Goal: Book appointment/travel/reservation

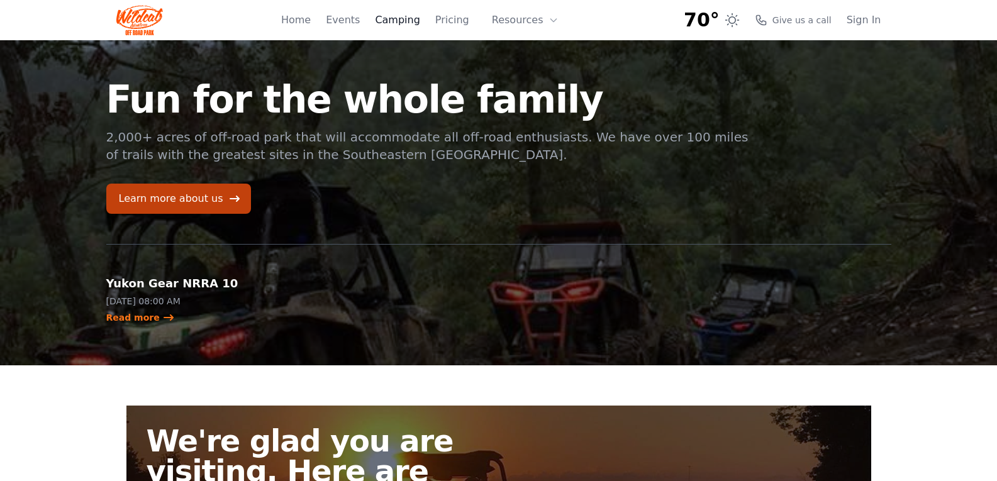
click at [409, 20] on link "Camping" at bounding box center [397, 20] width 45 height 15
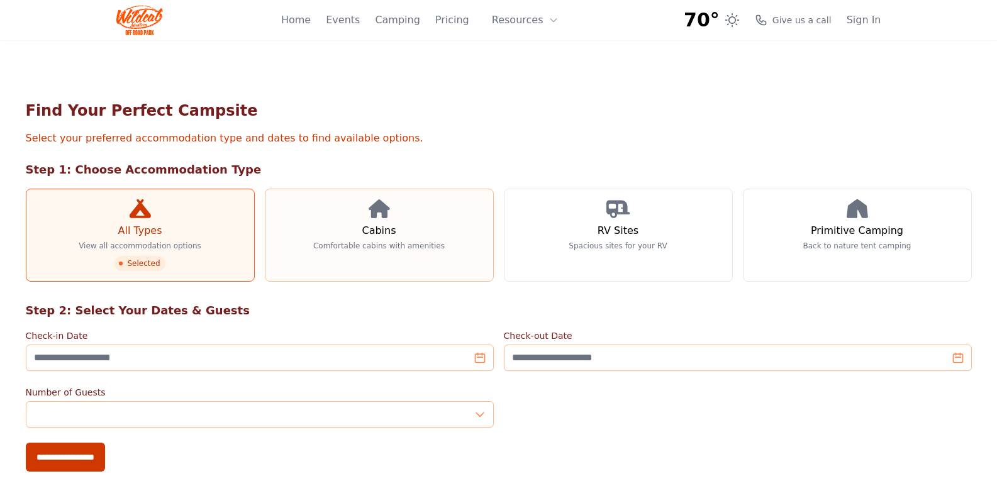
click at [367, 221] on link "Cabins Comfortable cabins with amenities" at bounding box center [379, 235] width 229 height 93
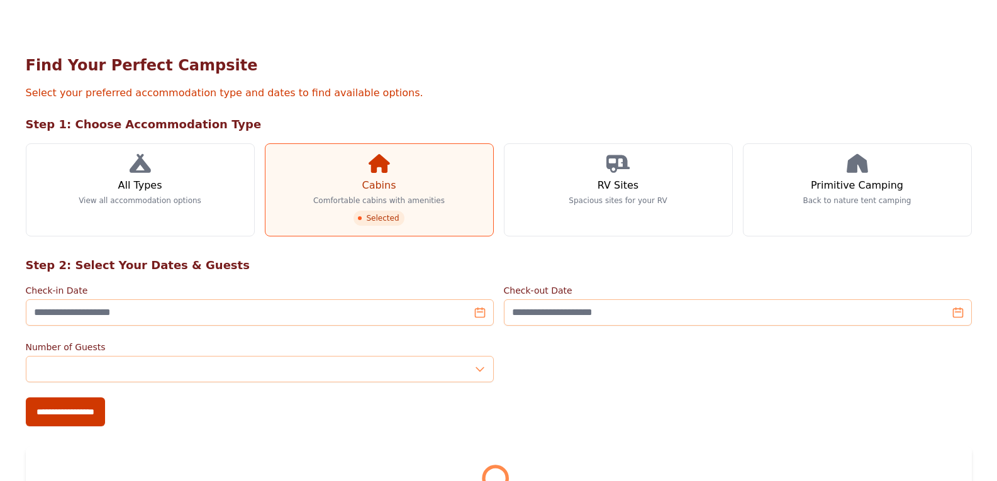
scroll to position [108, 0]
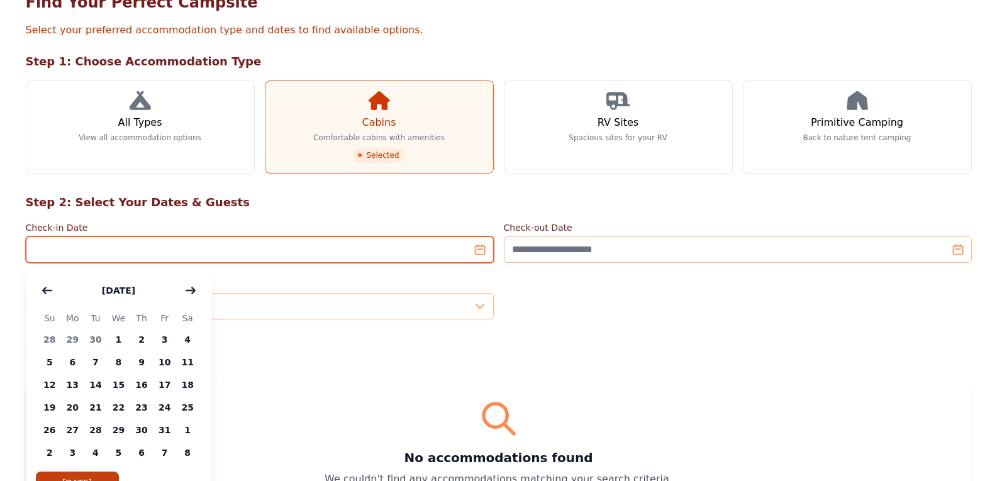
click at [477, 255] on input "Check-in Date" at bounding box center [260, 250] width 468 height 26
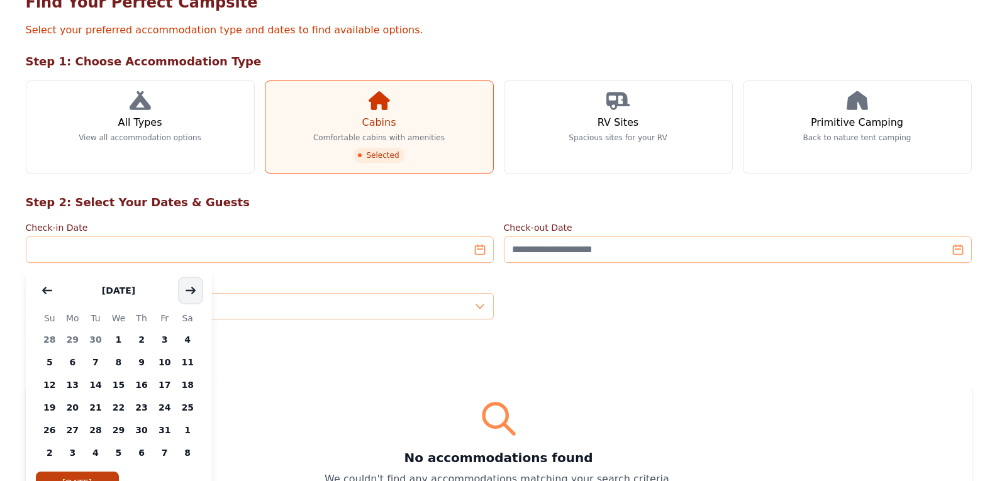
click at [186, 286] on icon "button" at bounding box center [191, 291] width 10 height 10
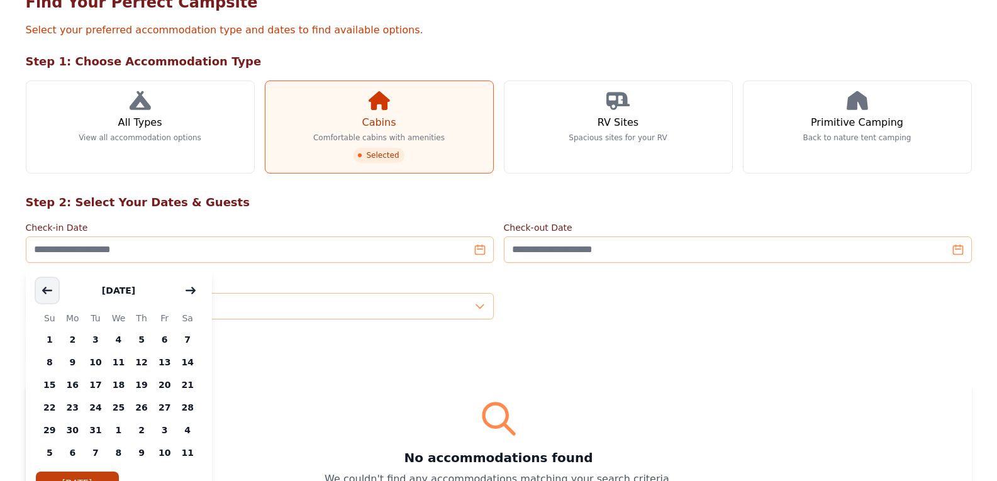
click at [40, 289] on button "button" at bounding box center [47, 290] width 23 height 25
click at [92, 385] on span "17" at bounding box center [95, 385] width 23 height 23
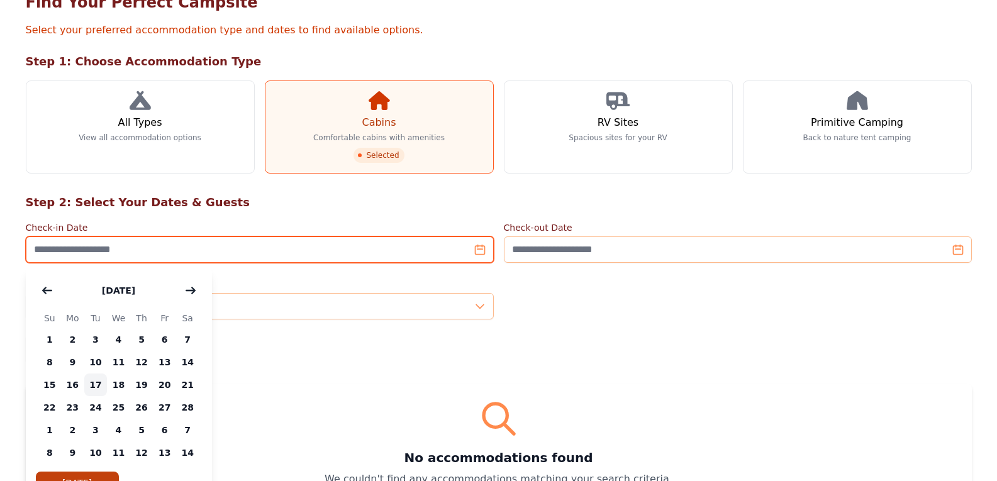
type input "**********"
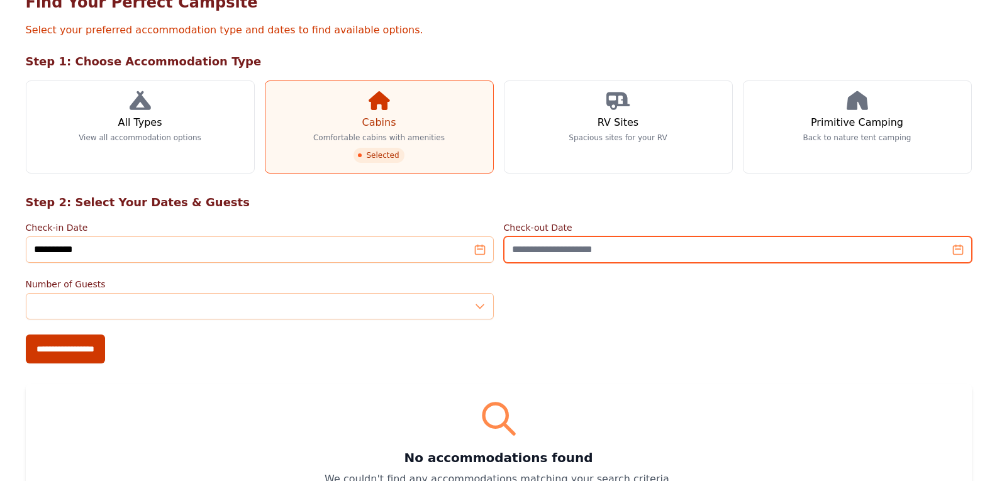
click at [959, 252] on input "Check-out Date" at bounding box center [738, 250] width 468 height 26
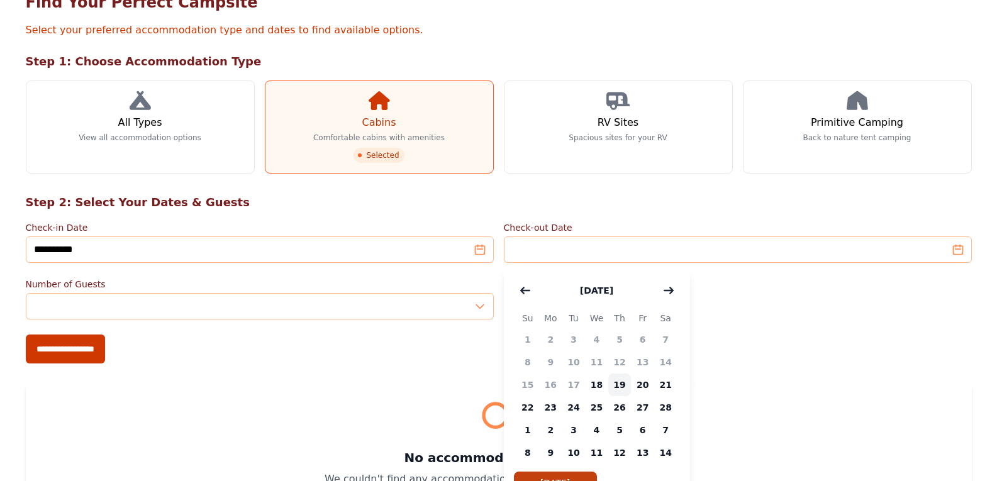
click at [620, 388] on span "19" at bounding box center [619, 385] width 23 height 23
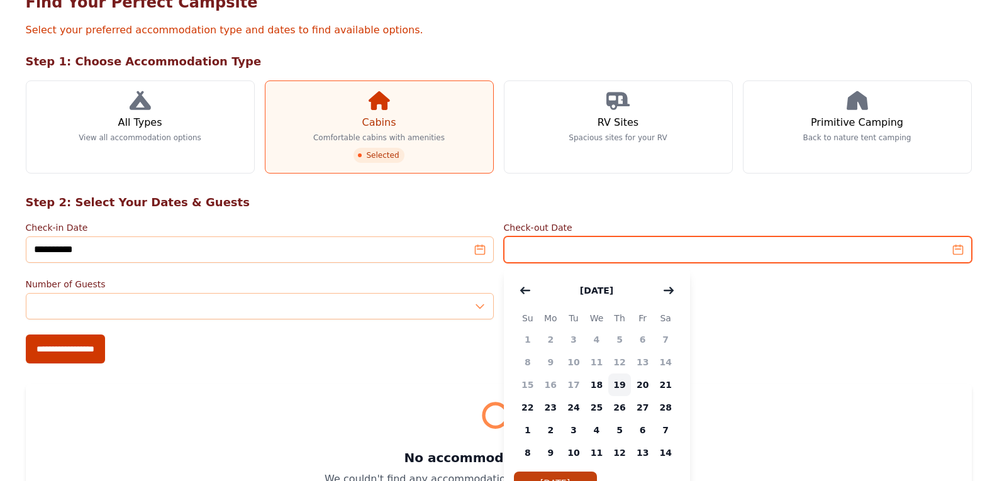
type input "**********"
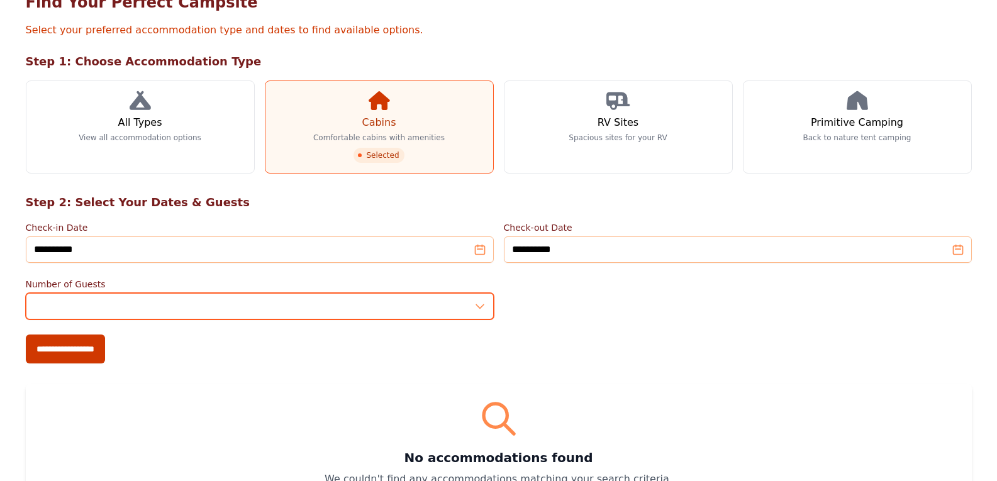
click at [482, 304] on input "*" at bounding box center [260, 306] width 468 height 26
type input "*"
click at [482, 304] on input "*" at bounding box center [260, 306] width 468 height 26
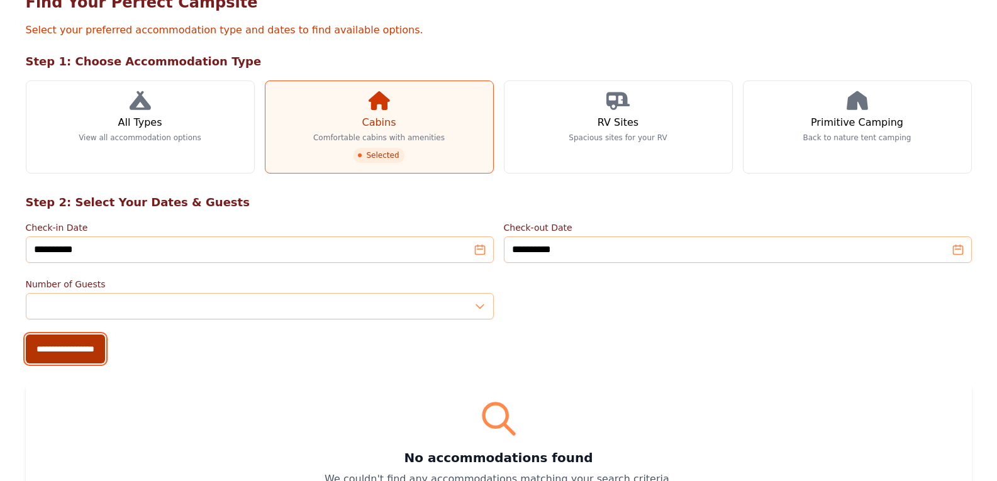
click at [50, 345] on input "**********" at bounding box center [65, 349] width 79 height 29
type input "**********"
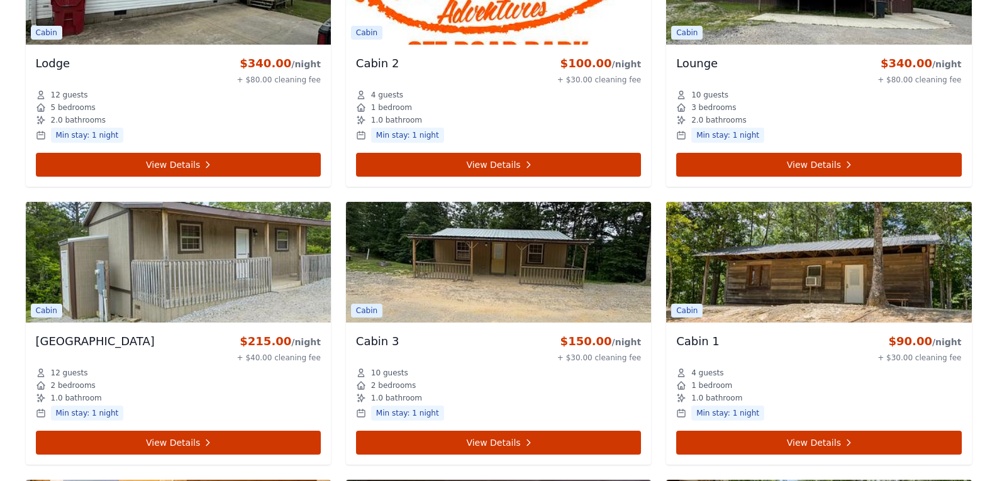
scroll to position [944, 0]
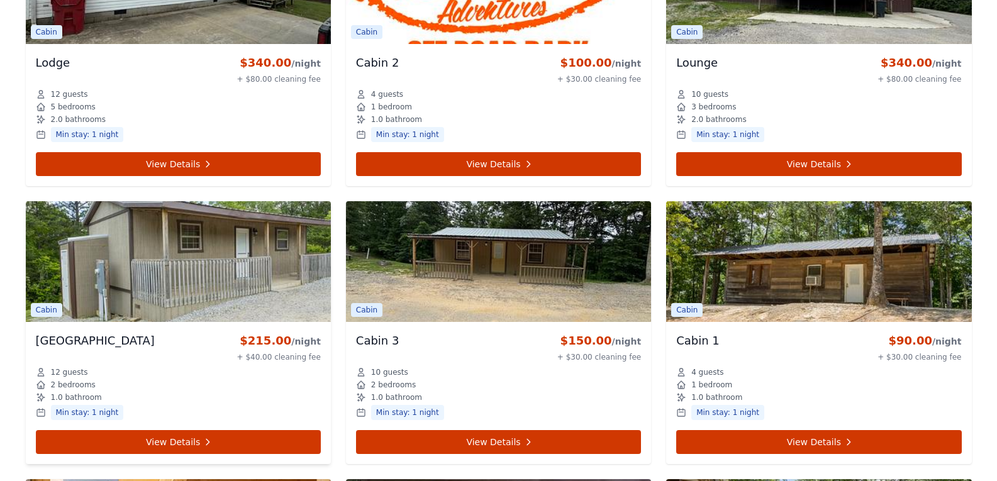
click at [185, 272] on img at bounding box center [178, 261] width 305 height 121
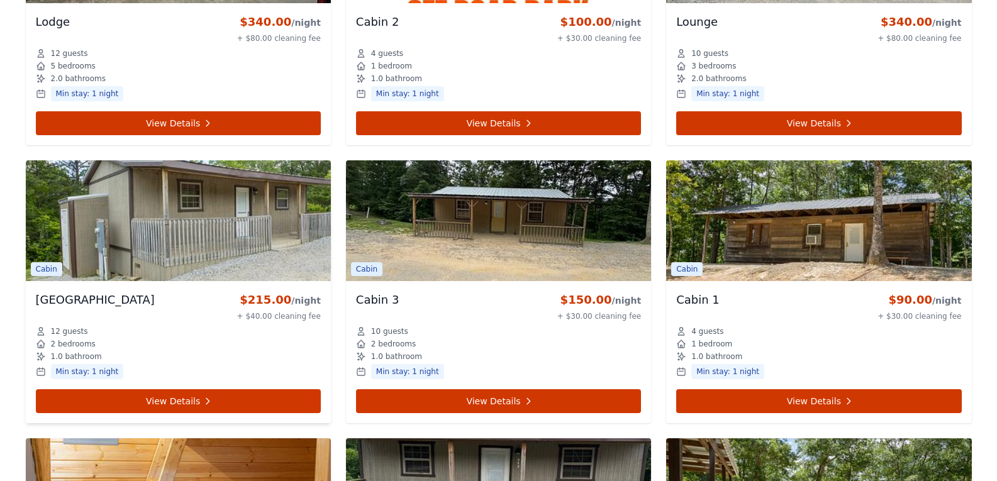
scroll to position [1006, 0]
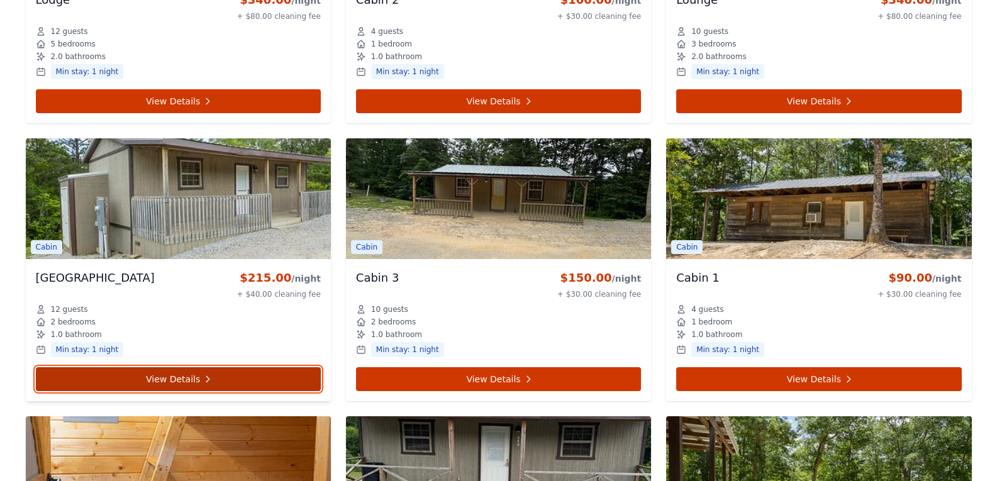
click at [164, 373] on link "View Details" at bounding box center [178, 379] width 285 height 24
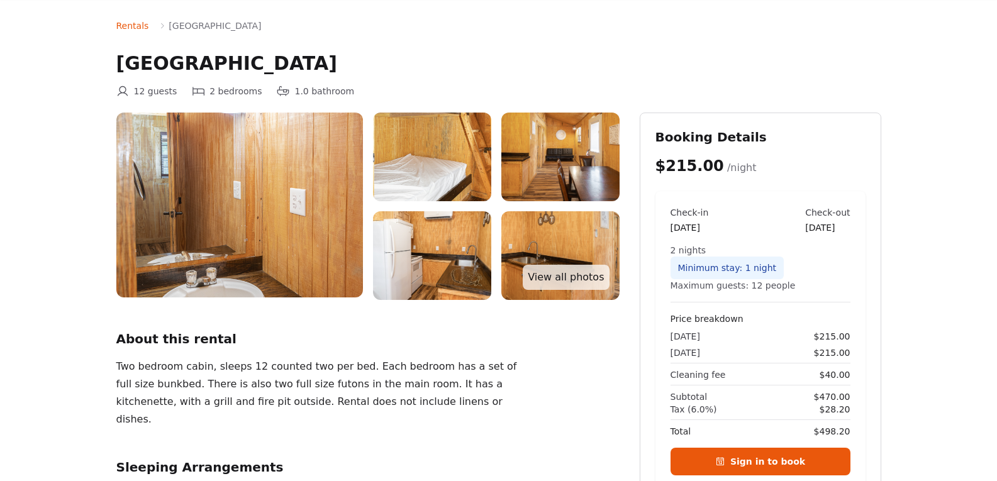
scroll to position [63, 0]
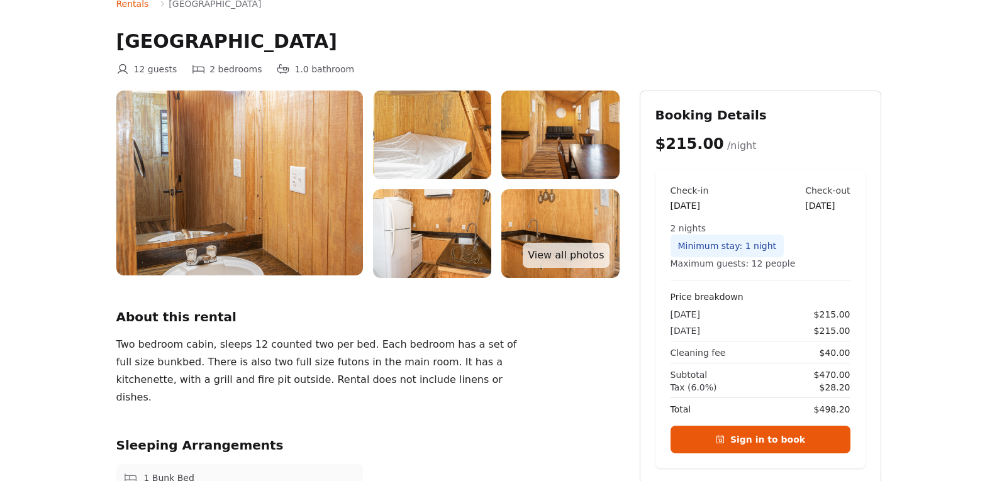
click at [226, 164] on img at bounding box center [239, 183] width 247 height 185
click at [314, 206] on img at bounding box center [239, 183] width 247 height 185
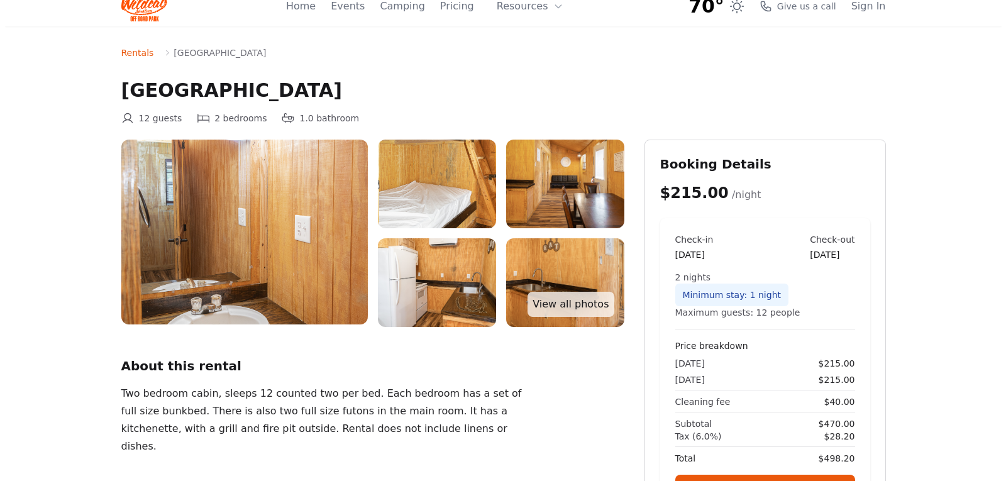
scroll to position [0, 0]
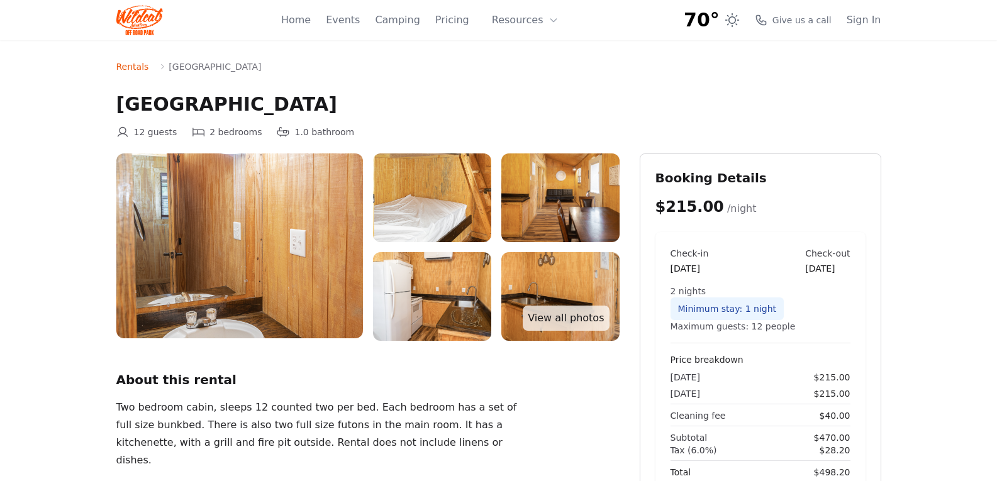
click at [314, 206] on img at bounding box center [239, 245] width 247 height 185
click at [463, 195] on img at bounding box center [432, 197] width 118 height 89
click at [447, 302] on img at bounding box center [432, 296] width 118 height 89
click at [562, 319] on link "View all photos" at bounding box center [566, 318] width 86 height 25
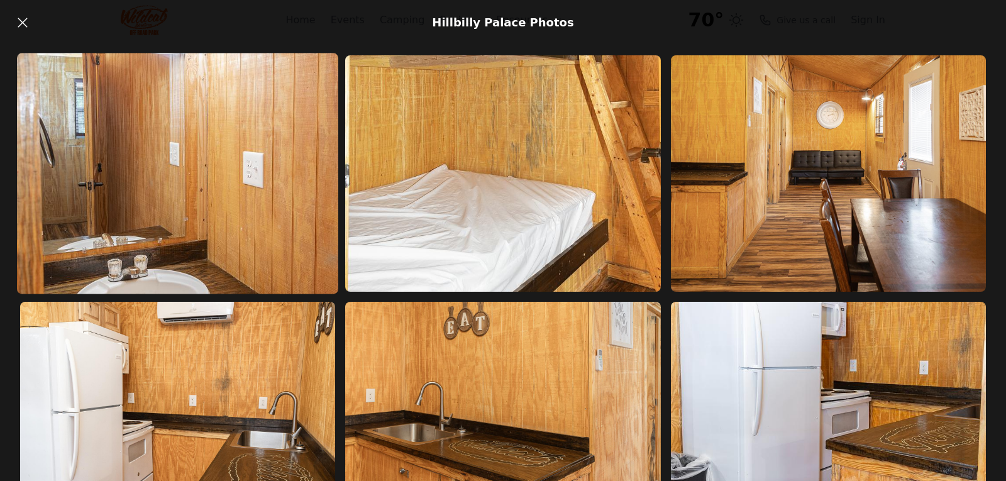
click at [237, 215] on img at bounding box center [177, 174] width 321 height 242
click at [196, 188] on img at bounding box center [177, 174] width 321 height 242
click at [206, 206] on img at bounding box center [177, 174] width 321 height 242
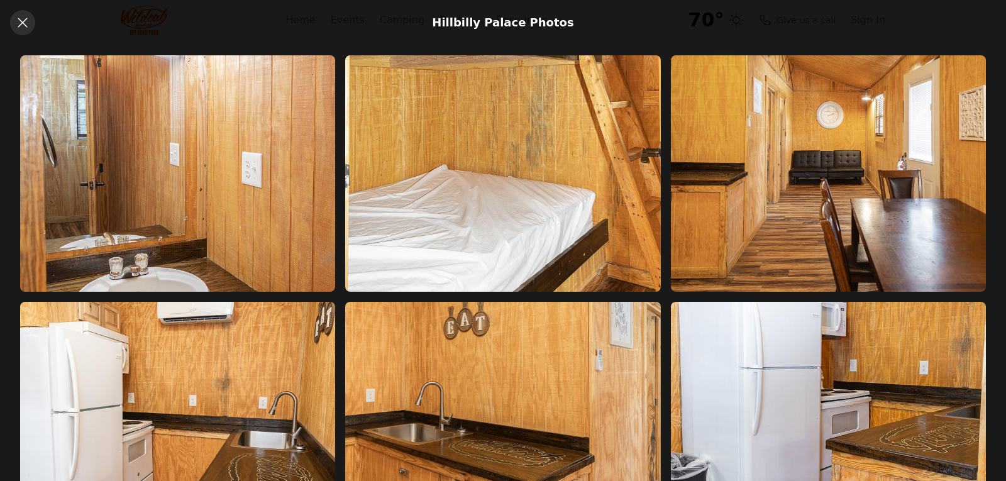
click at [20, 24] on icon at bounding box center [22, 22] width 15 height 15
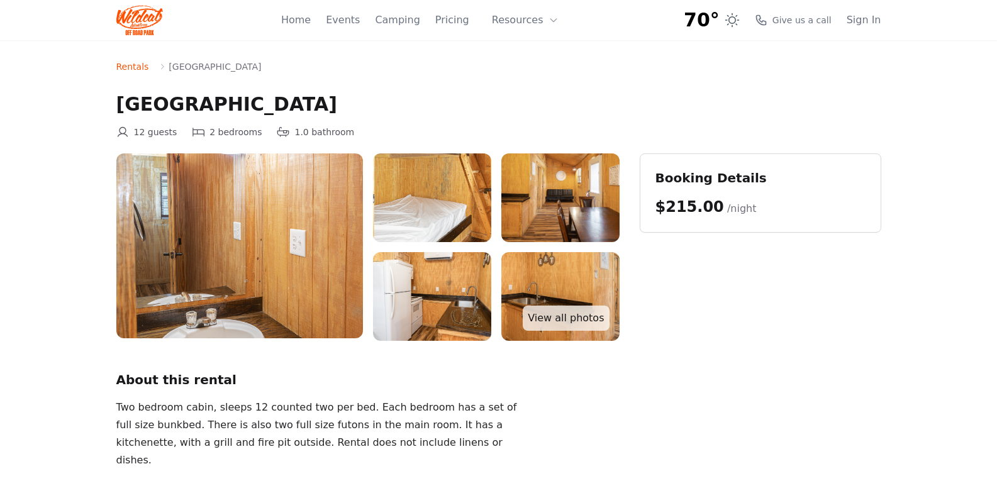
click at [245, 321] on img at bounding box center [239, 245] width 247 height 185
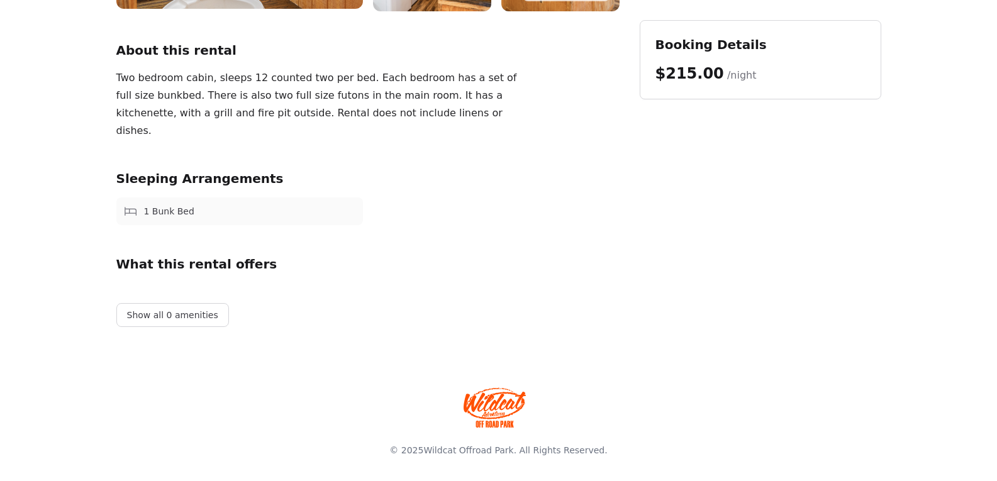
scroll to position [331, 0]
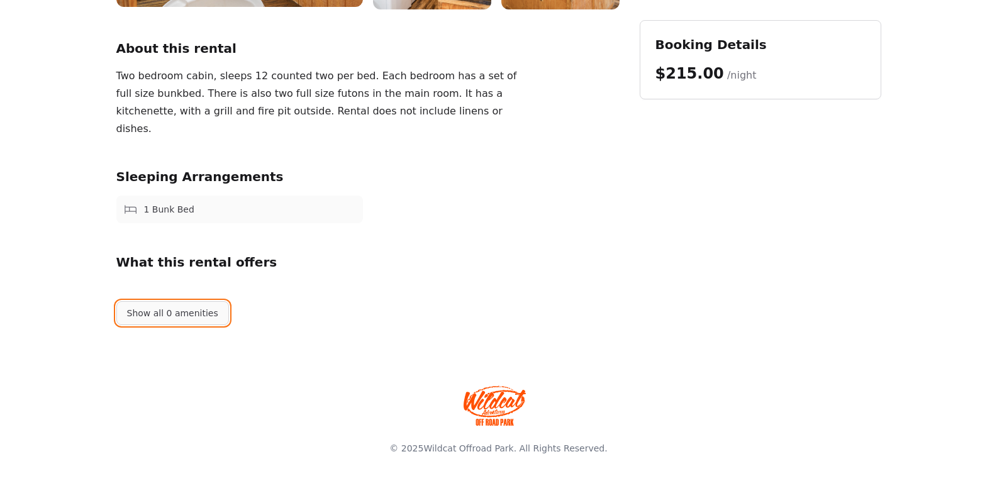
click at [194, 314] on button "Show all 0 amenities" at bounding box center [172, 313] width 113 height 24
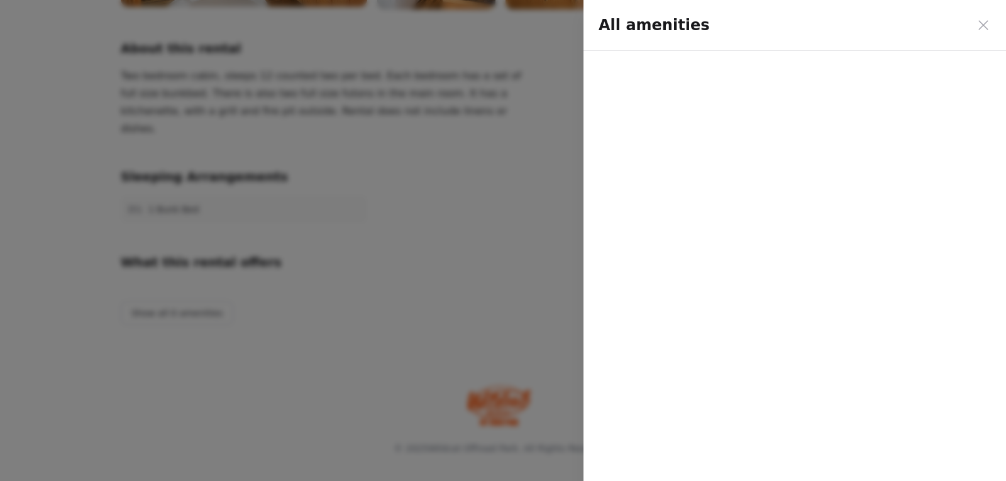
click at [793, 242] on div "All amenities" at bounding box center [795, 240] width 423 height 481
click at [990, 24] on icon at bounding box center [983, 25] width 15 height 15
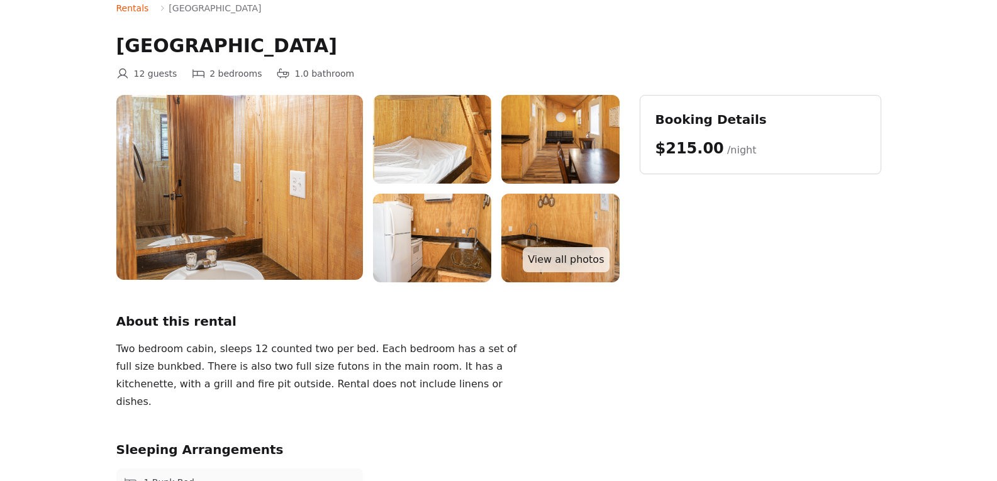
scroll to position [0, 0]
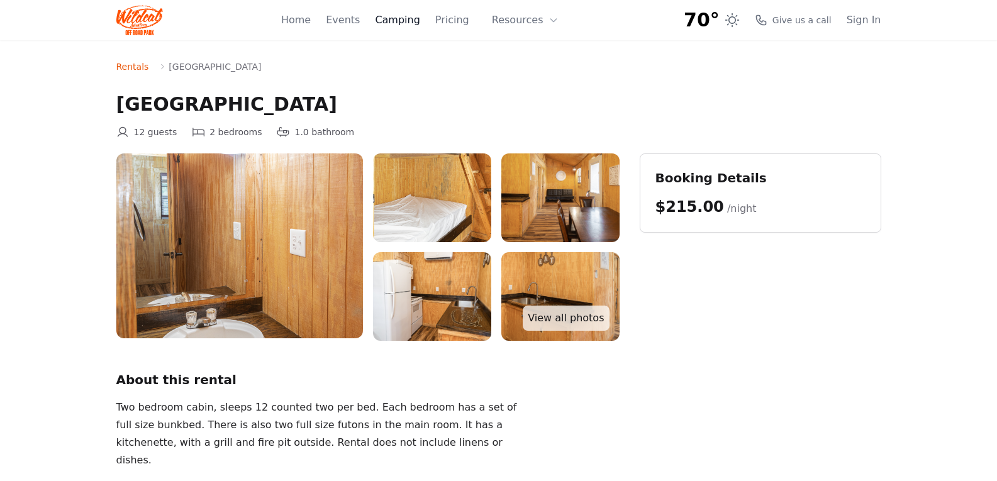
click at [409, 19] on link "Camping" at bounding box center [397, 20] width 45 height 15
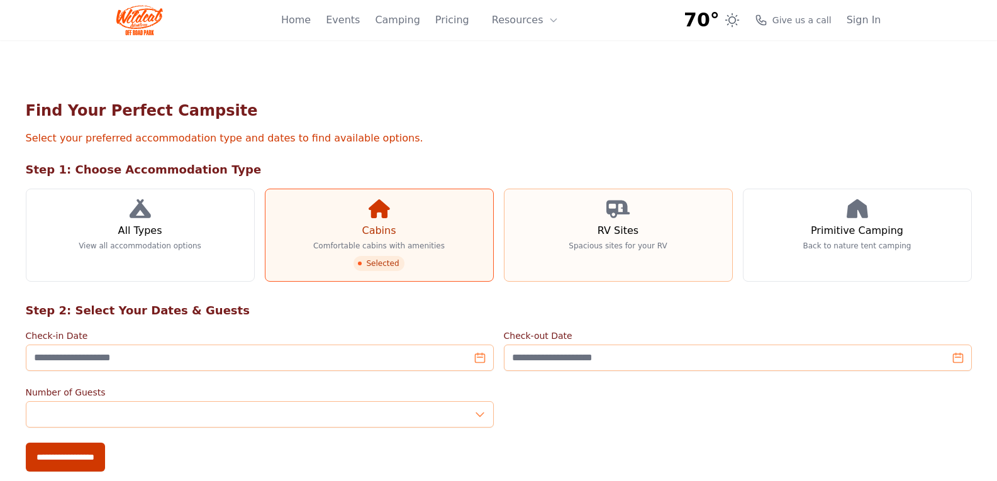
click at [623, 230] on h3 "RV Sites" at bounding box center [618, 230] width 41 height 15
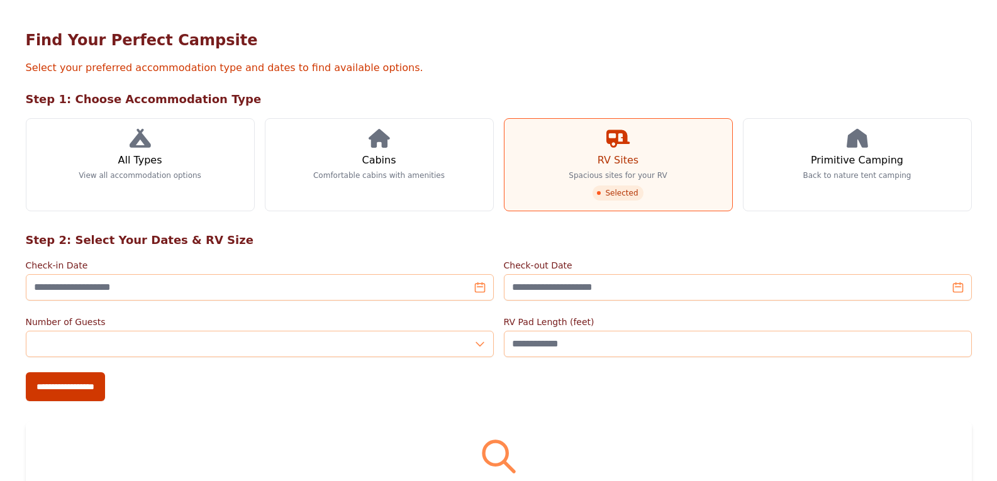
scroll to position [126, 0]
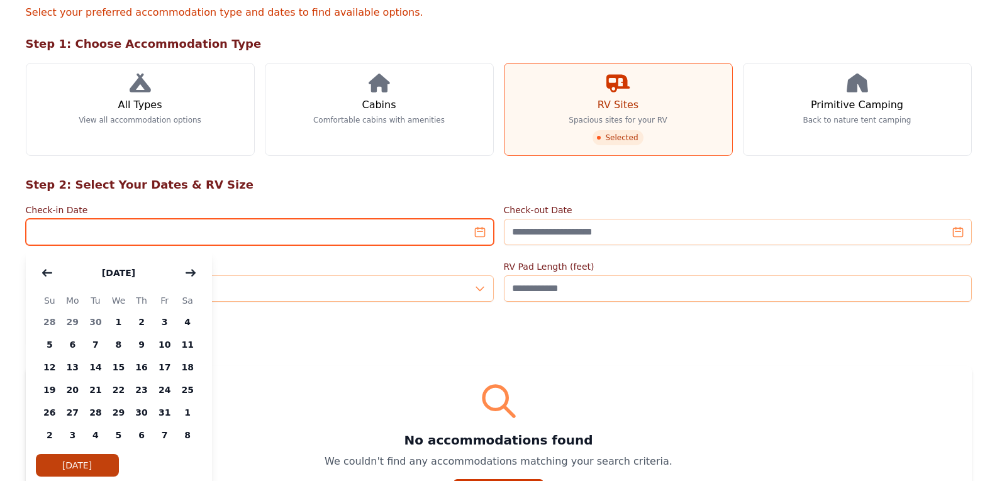
click at [475, 233] on input "Check-in Date" at bounding box center [260, 232] width 468 height 26
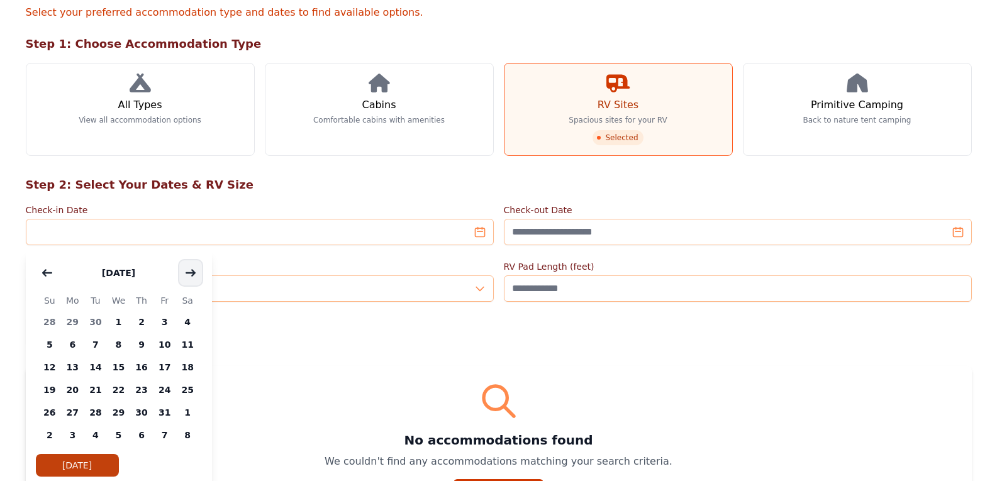
click at [200, 273] on button "button" at bounding box center [190, 272] width 23 height 25
click at [191, 274] on icon "button" at bounding box center [190, 273] width 9 height 6
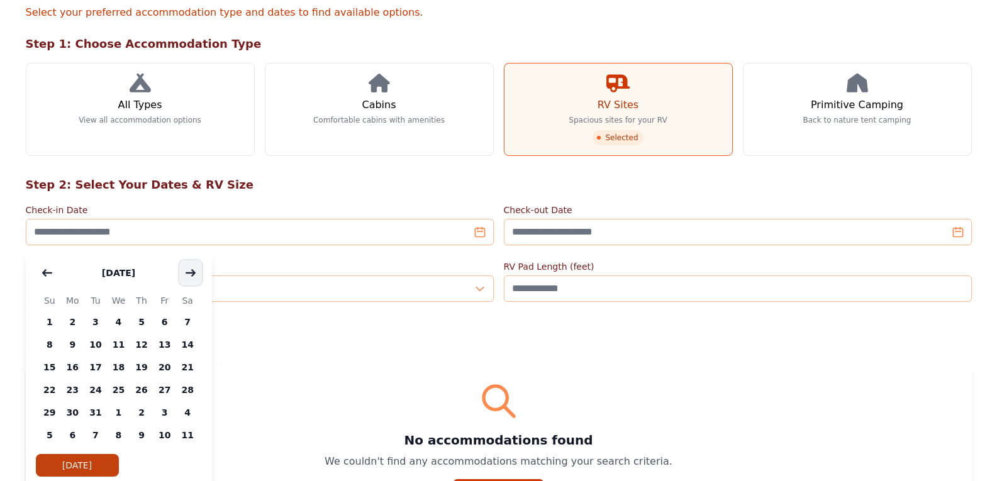
click at [191, 274] on icon "button" at bounding box center [190, 273] width 9 height 6
click at [91, 389] on span "21" at bounding box center [95, 390] width 23 height 23
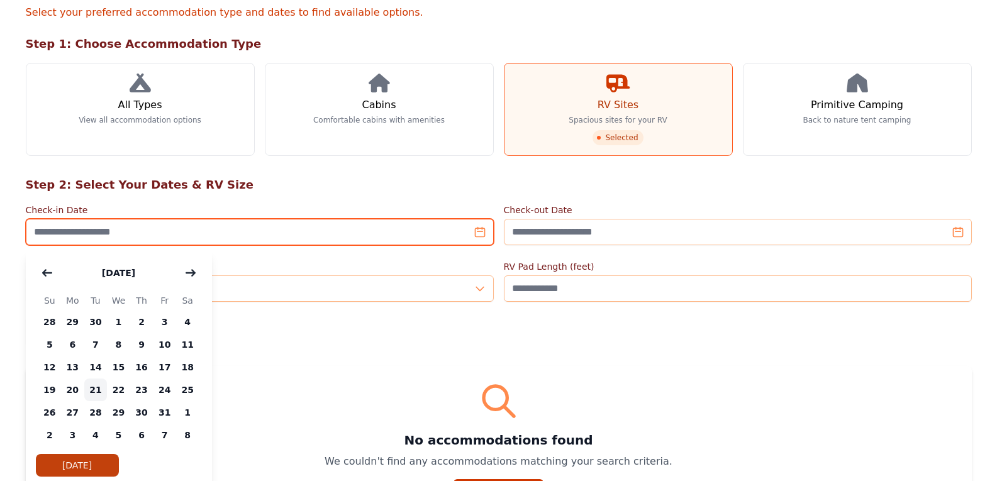
type input "**********"
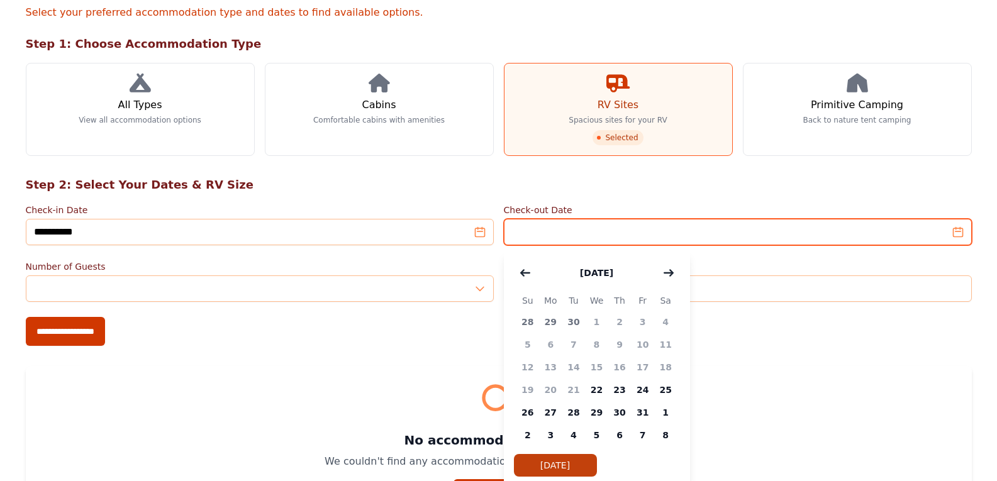
click at [957, 234] on input "Check-out Date" at bounding box center [738, 232] width 468 height 26
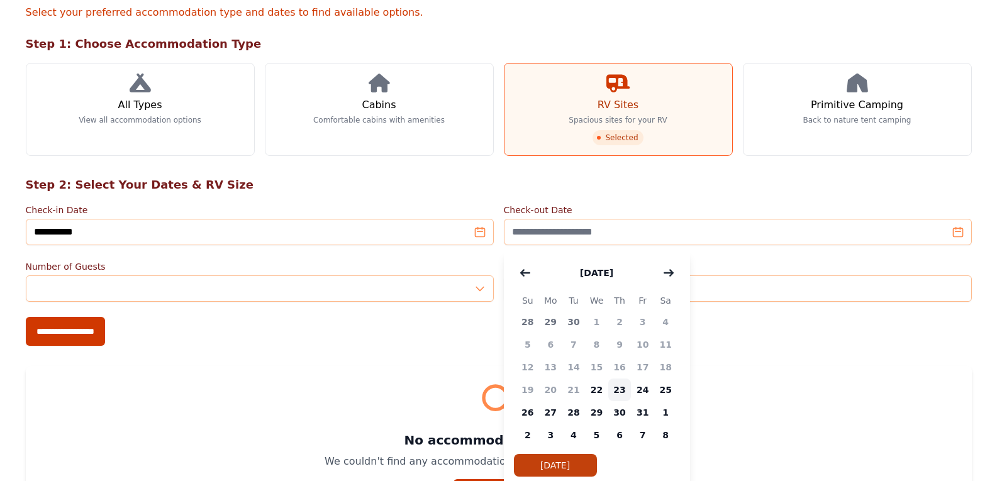
click at [623, 391] on span "23" at bounding box center [619, 390] width 23 height 23
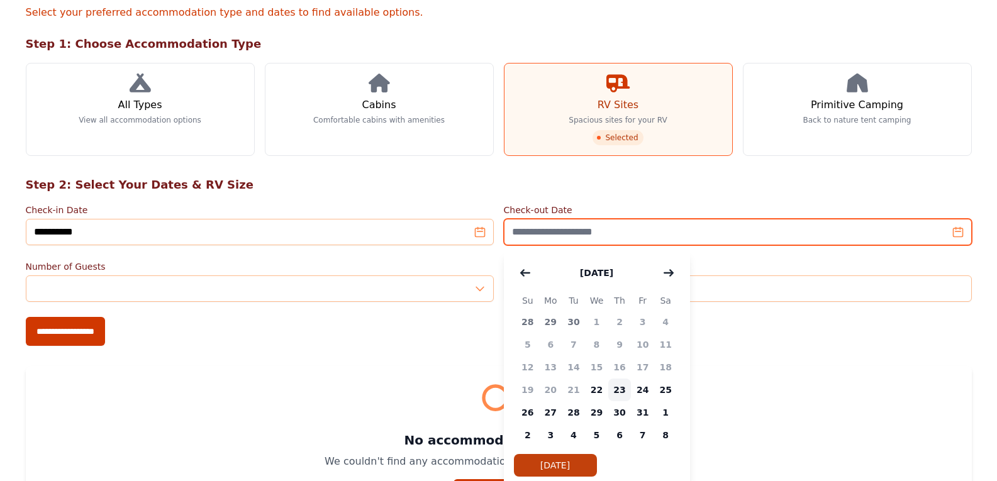
type input "**********"
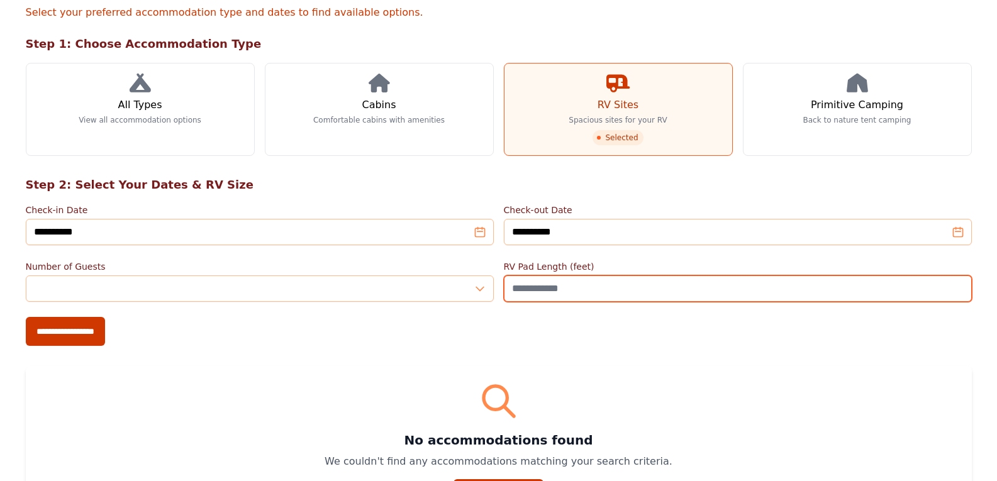
click at [559, 291] on input "RV Pad Length (feet)" at bounding box center [738, 289] width 468 height 26
type input "**"
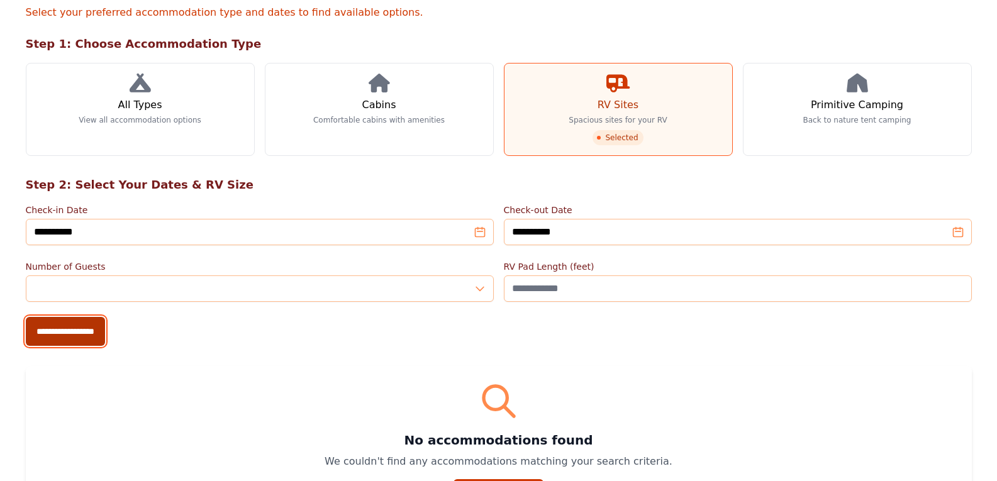
click at [73, 335] on input "**********" at bounding box center [65, 331] width 79 height 29
type input "**********"
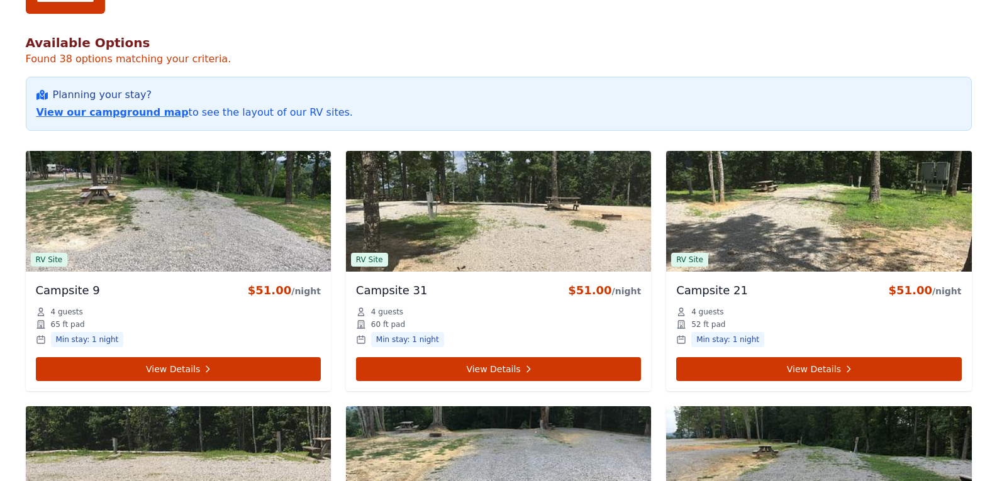
scroll to position [503, 0]
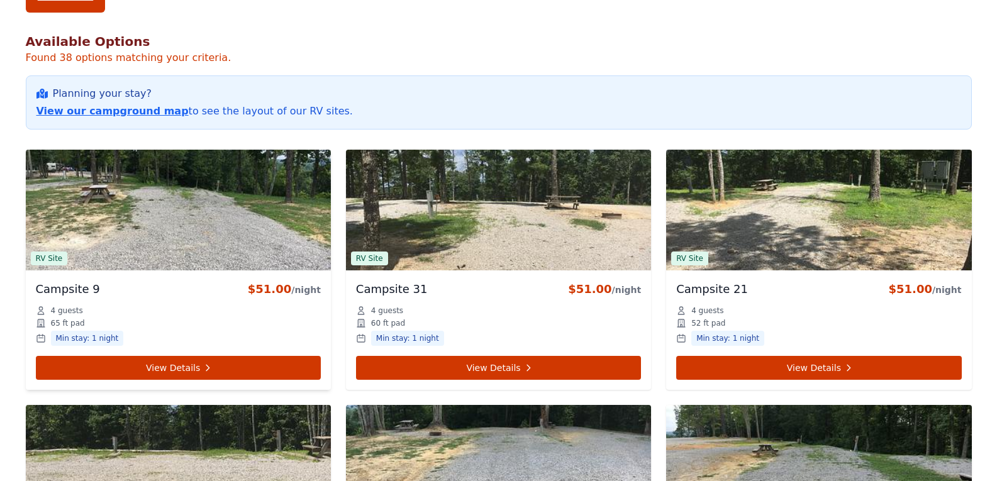
click at [201, 190] on img at bounding box center [178, 210] width 305 height 121
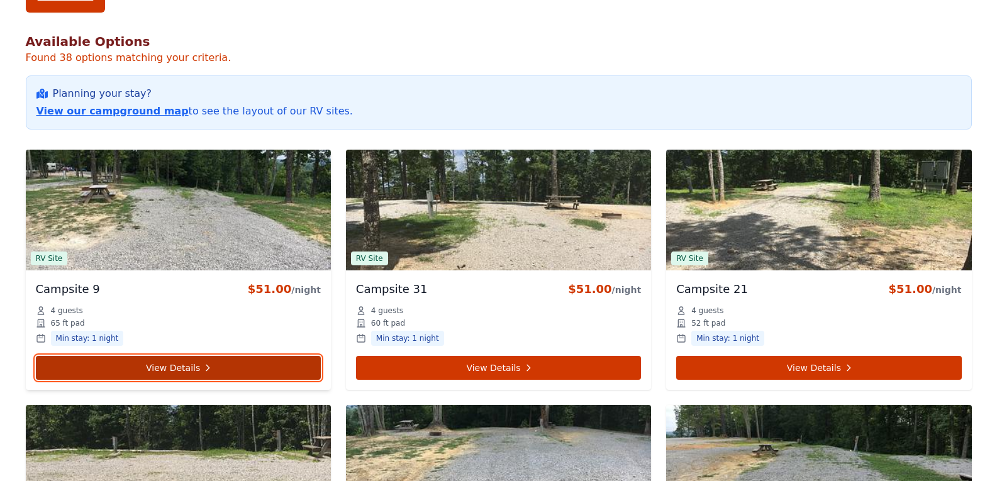
click at [161, 363] on link "View Details" at bounding box center [178, 368] width 285 height 24
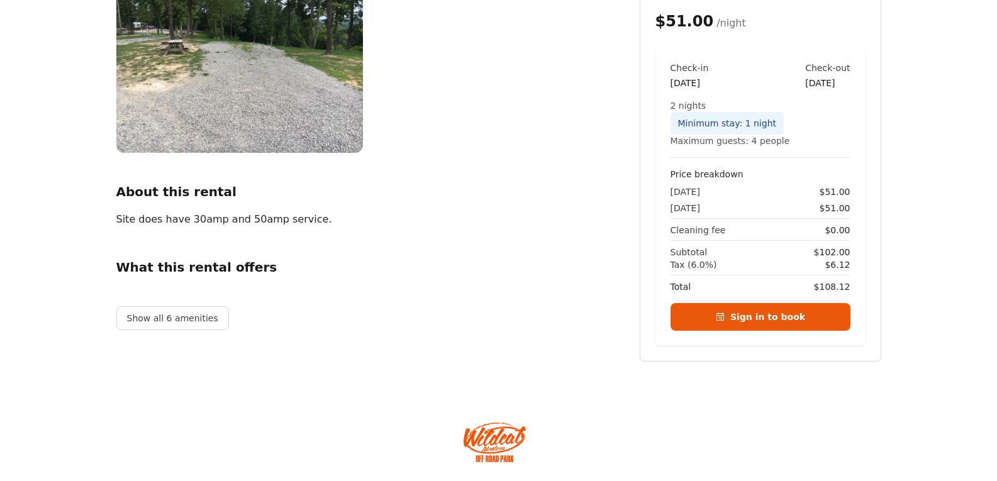
scroll to position [189, 0]
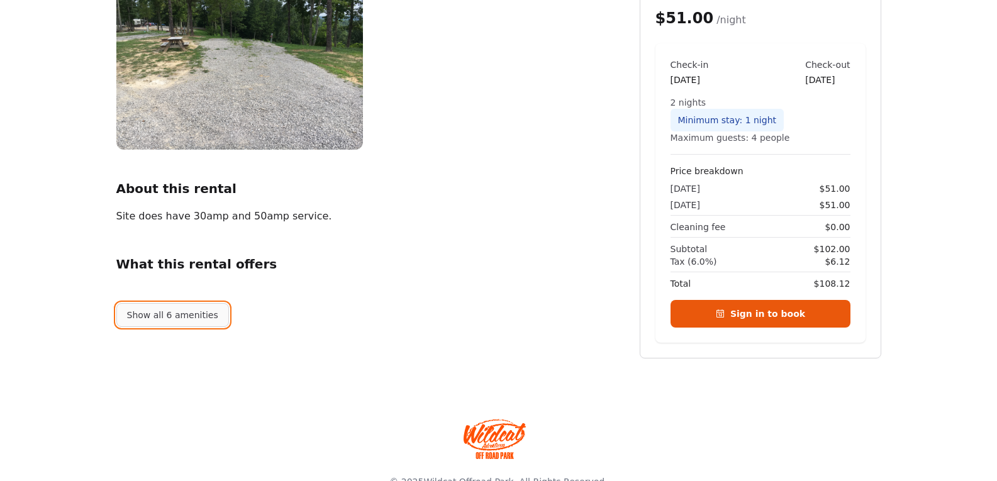
click at [186, 318] on button "Show all 6 amenities" at bounding box center [172, 315] width 113 height 24
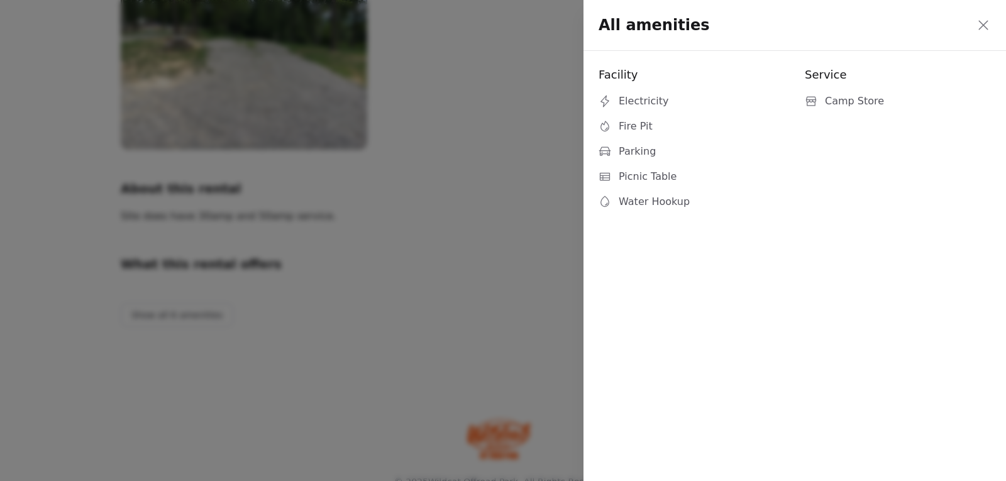
click at [987, 31] on icon at bounding box center [983, 25] width 15 height 15
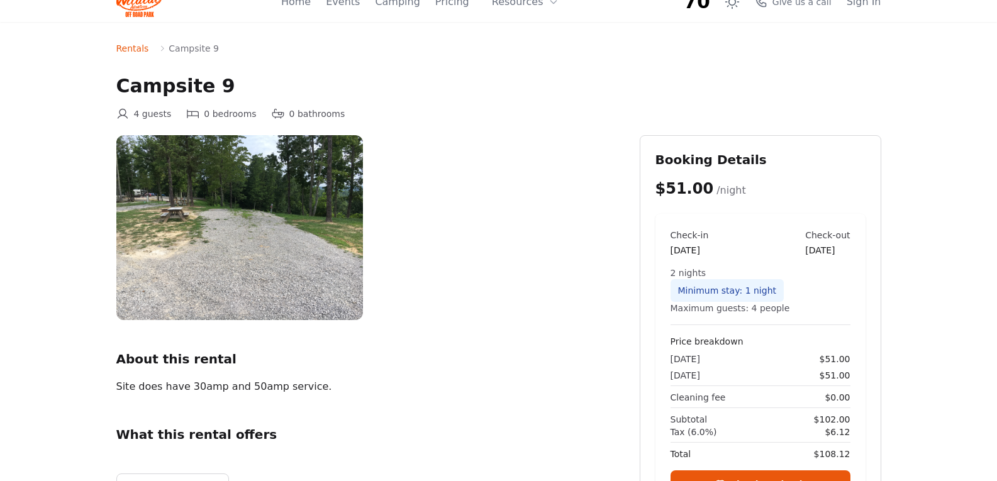
scroll to position [0, 0]
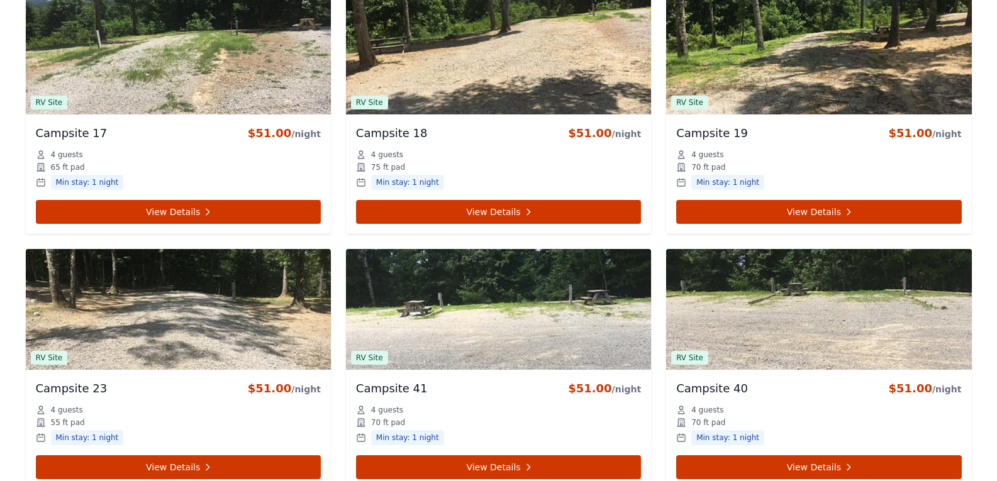
scroll to position [2076, 0]
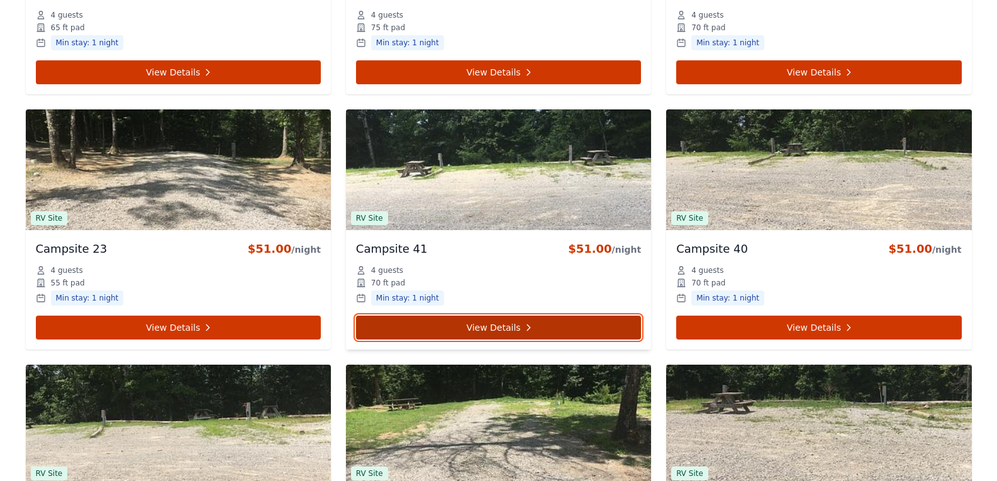
click at [497, 330] on link "View Details" at bounding box center [498, 328] width 285 height 24
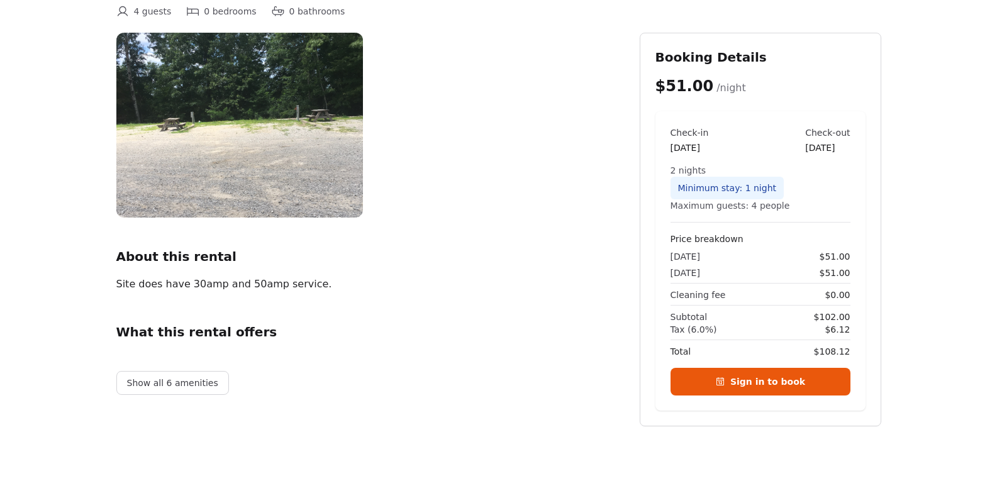
scroll to position [126, 0]
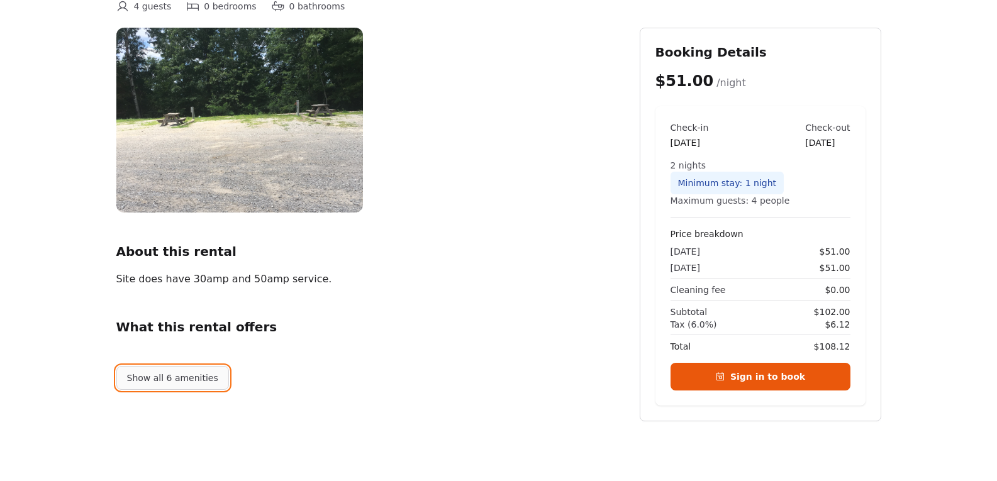
click at [170, 384] on button "Show all 6 amenities" at bounding box center [172, 378] width 113 height 24
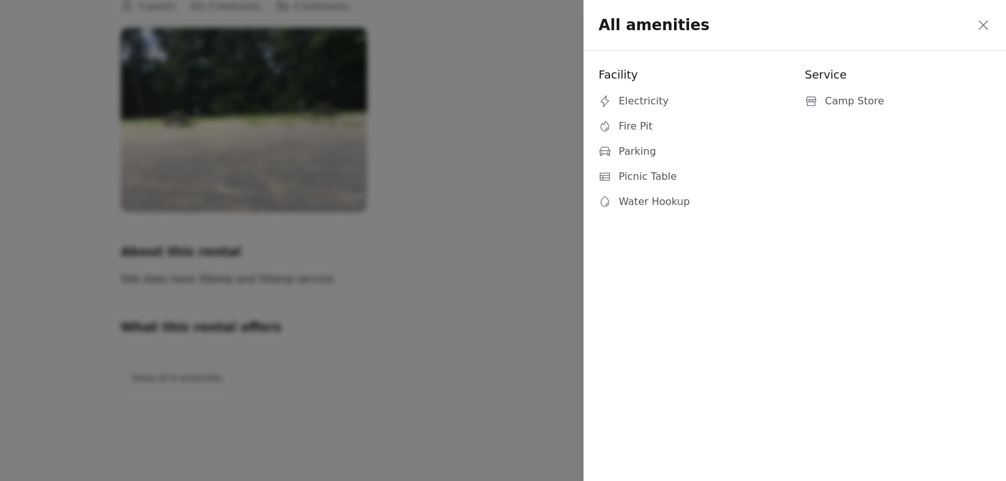
click at [983, 23] on icon at bounding box center [983, 25] width 15 height 15
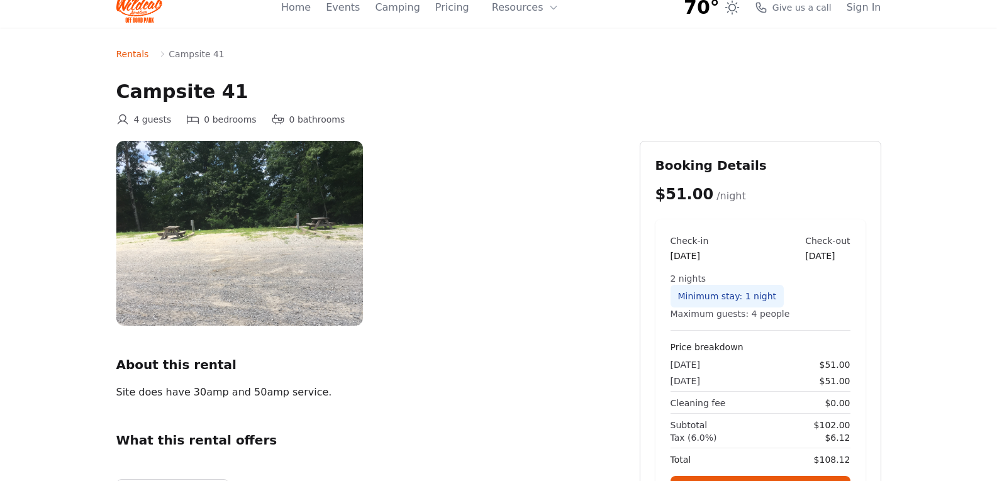
scroll to position [0, 0]
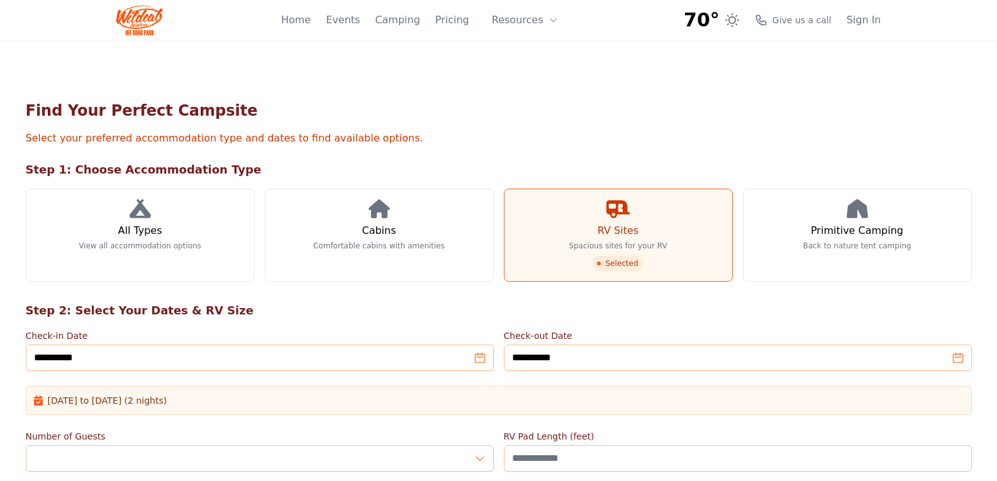
scroll to position [2076, 0]
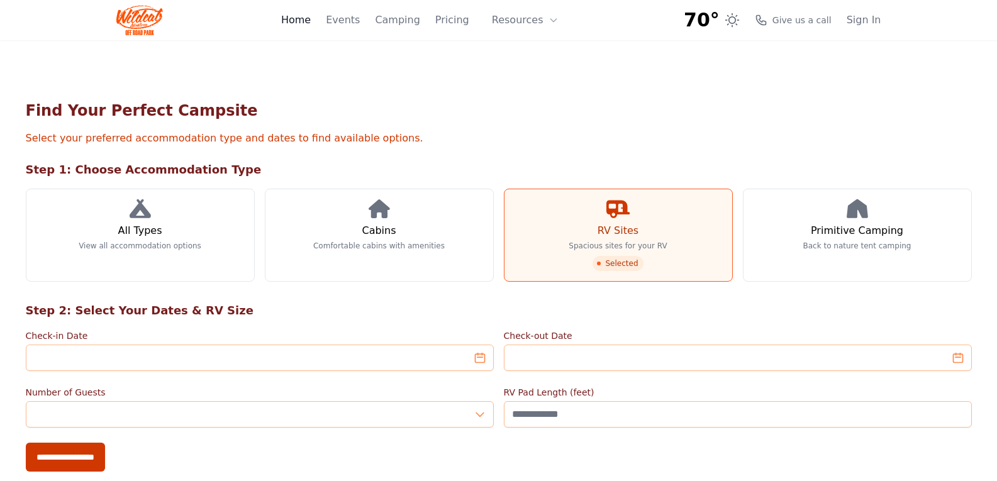
click at [311, 17] on link "Home" at bounding box center [296, 20] width 30 height 15
